Goal: Task Accomplishment & Management: Manage account settings

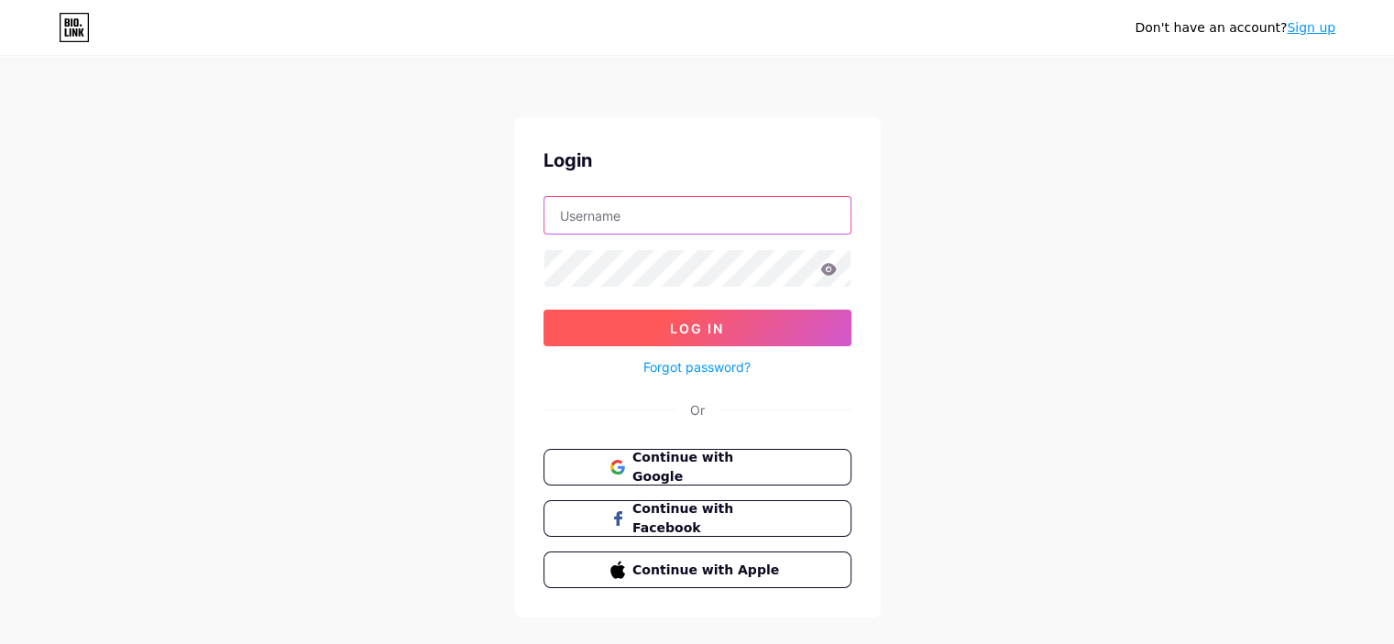
type input "[EMAIL_ADDRESS][DOMAIN_NAME]"
click at [755, 311] on button "Log In" at bounding box center [697, 328] width 308 height 37
